Goal: Check status: Check status

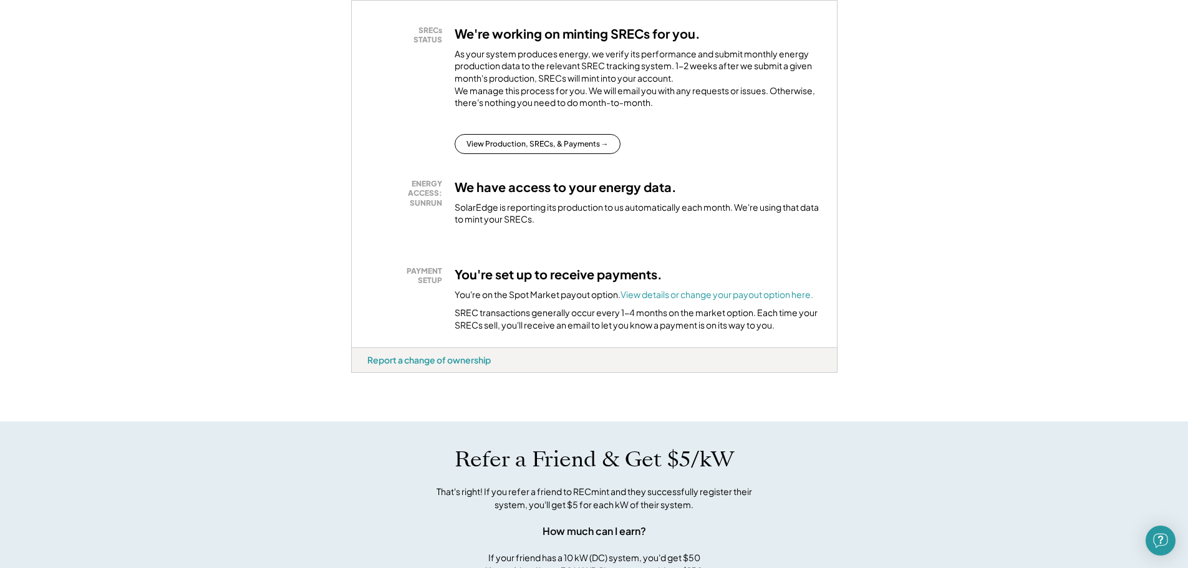
scroll to position [249, 0]
click at [579, 152] on button "View Production, SRECs, & Payments →" at bounding box center [538, 143] width 166 height 20
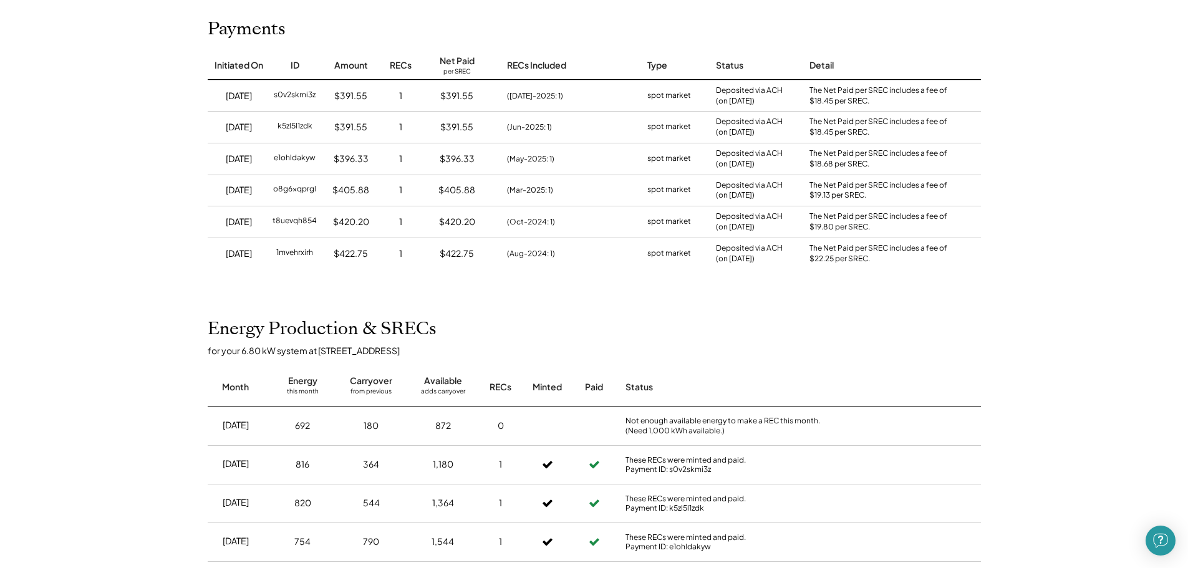
scroll to position [125, 0]
